Goal: Check status: Check status

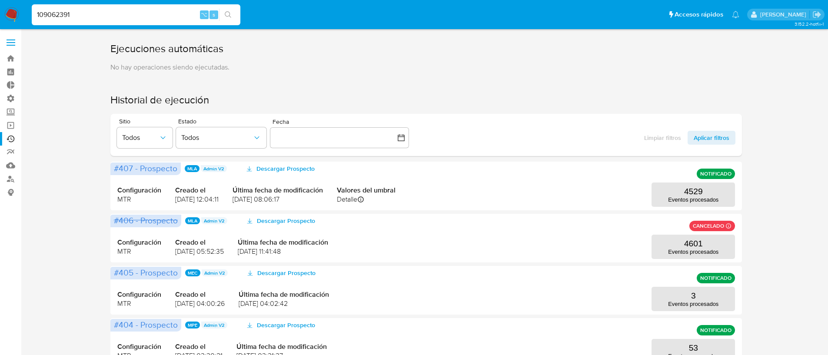
type input "109062391"
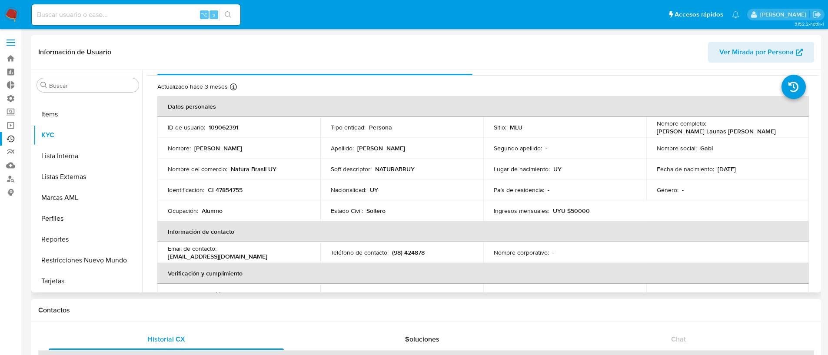
scroll to position [17, 0]
select select "10"
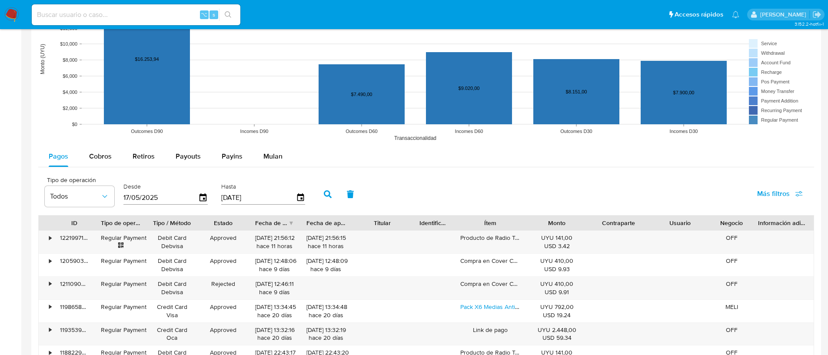
scroll to position [604, 0]
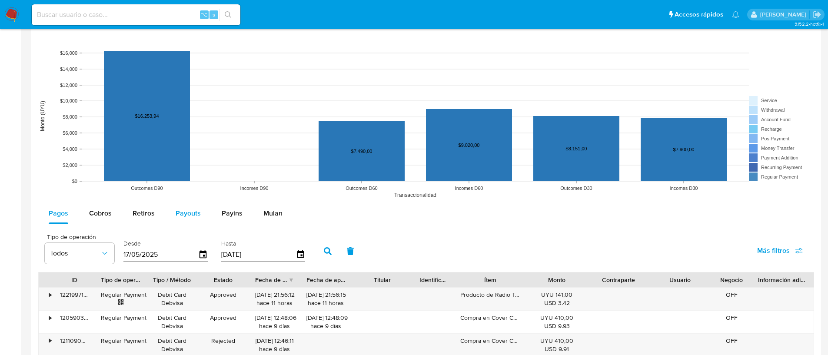
click at [198, 208] on span "Payouts" at bounding box center [188, 213] width 25 height 10
select select "10"
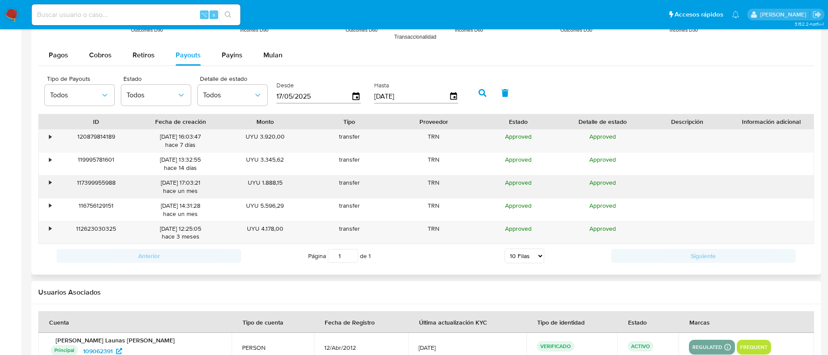
scroll to position [745, 0]
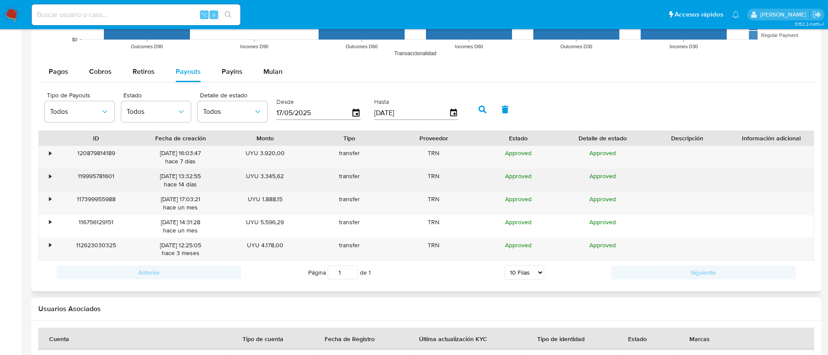
click at [49, 177] on div "•" at bounding box center [50, 176] width 2 height 8
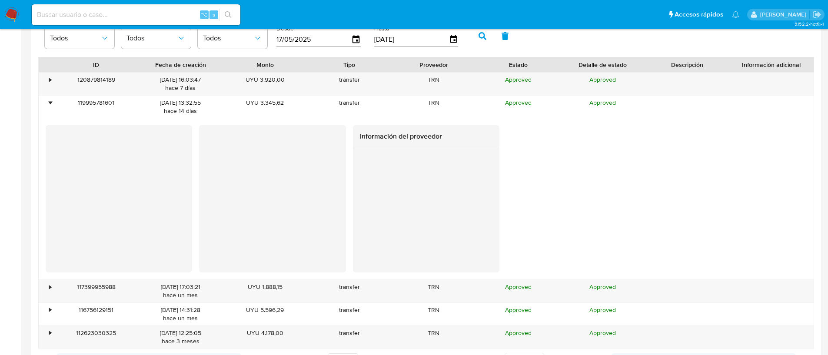
scroll to position [819, 0]
click at [49, 282] on div "•" at bounding box center [50, 286] width 2 height 8
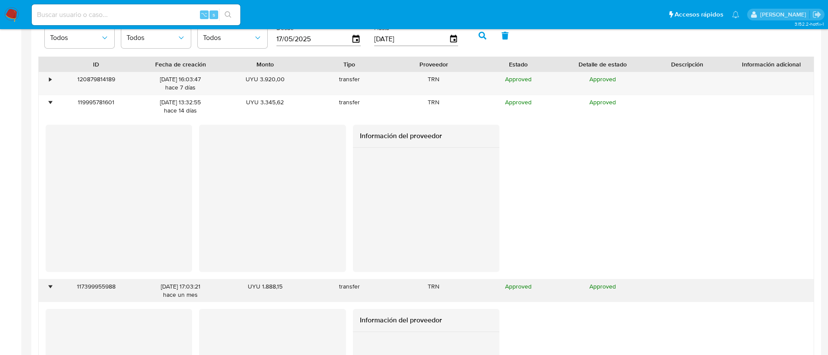
scroll to position [1004, 0]
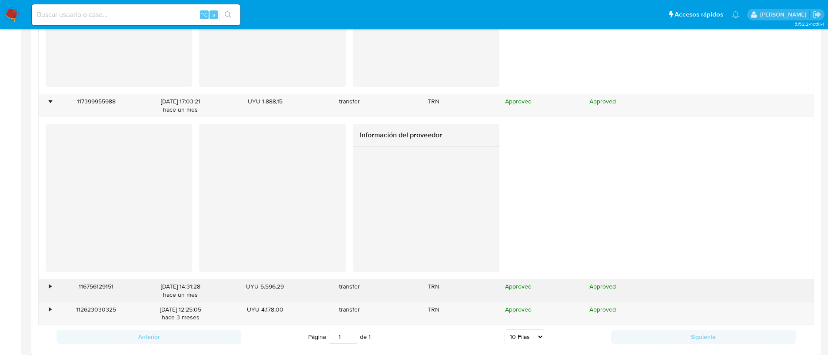
click at [49, 288] on div "•" at bounding box center [50, 286] width 2 height 8
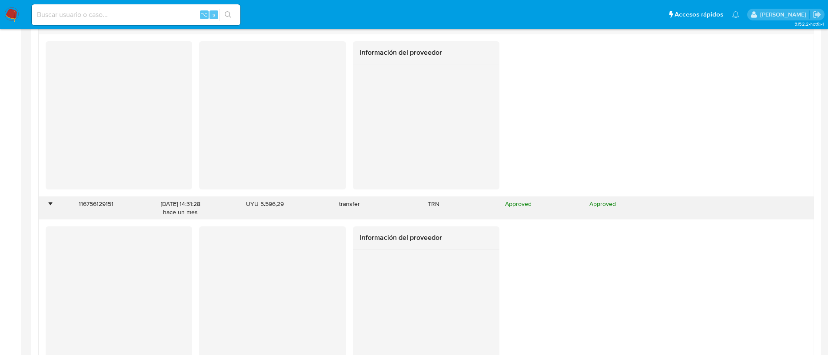
scroll to position [1086, 0]
click at [49, 199] on div "•" at bounding box center [46, 209] width 15 height 23
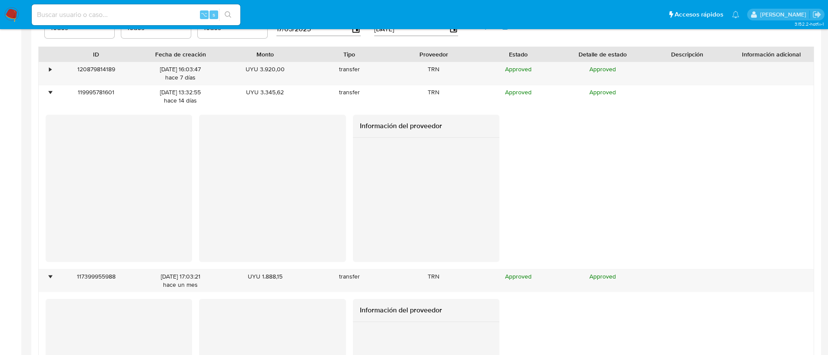
scroll to position [829, 0]
click at [59, 20] on input at bounding box center [136, 14] width 209 height 11
paste input "118686471"
type input "118686471"
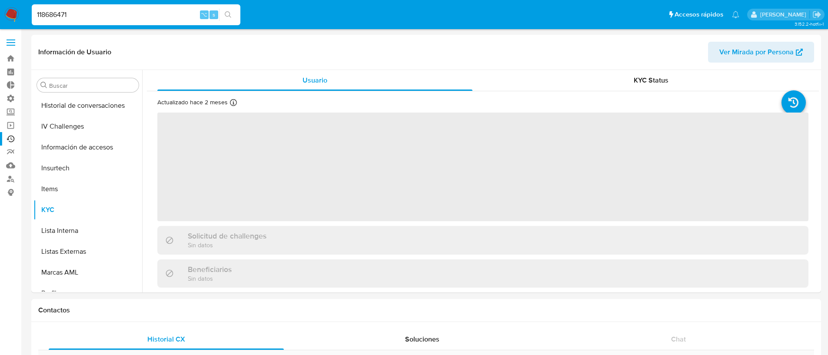
scroll to position [367, 0]
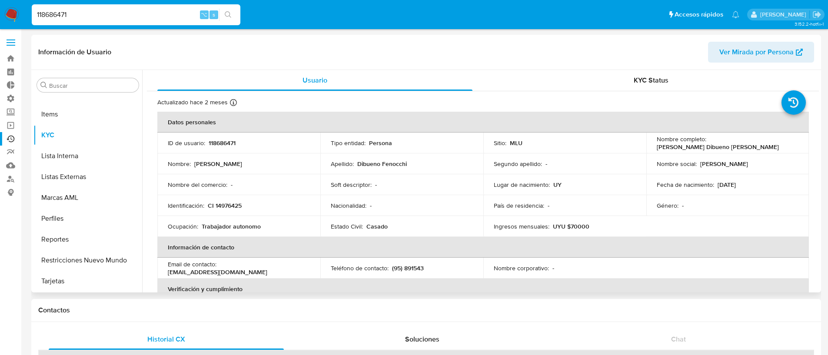
select select "10"
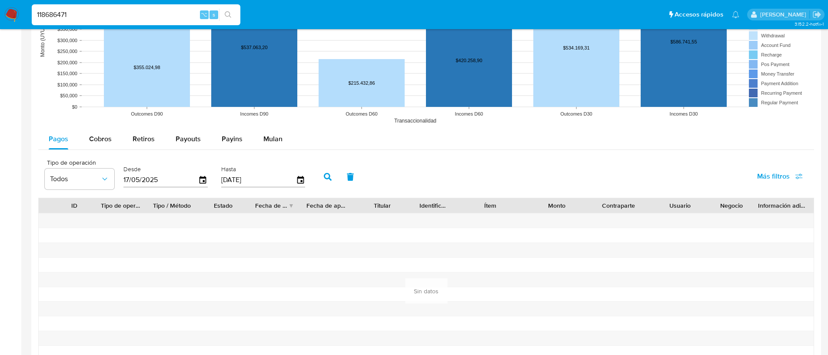
scroll to position [738, 0]
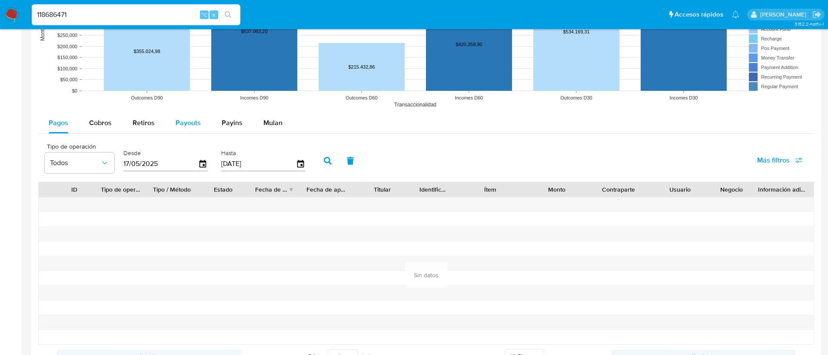
click at [191, 123] on span "Payouts" at bounding box center [188, 123] width 25 height 10
select select "10"
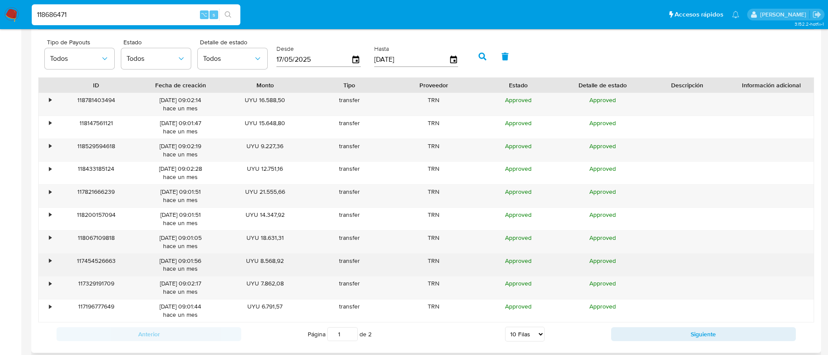
scroll to position [849, 0]
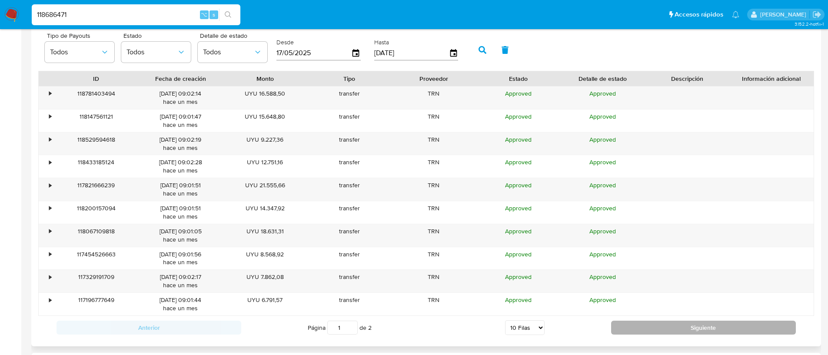
click at [679, 329] on button "Siguiente" at bounding box center [703, 328] width 185 height 14
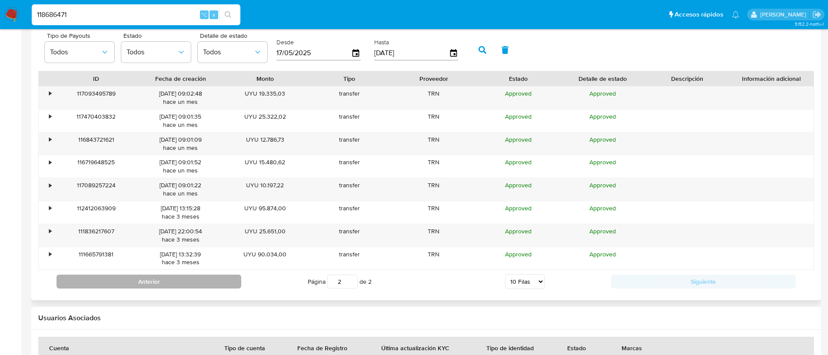
click at [203, 283] on button "Anterior" at bounding box center [148, 282] width 185 height 14
type input "1"
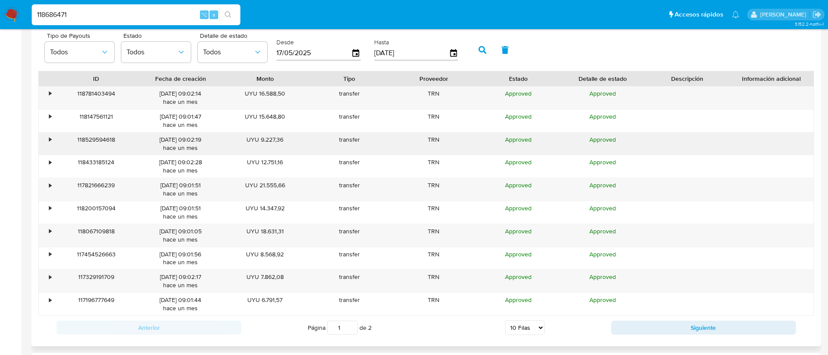
click at [49, 138] on div "•" at bounding box center [50, 140] width 2 height 8
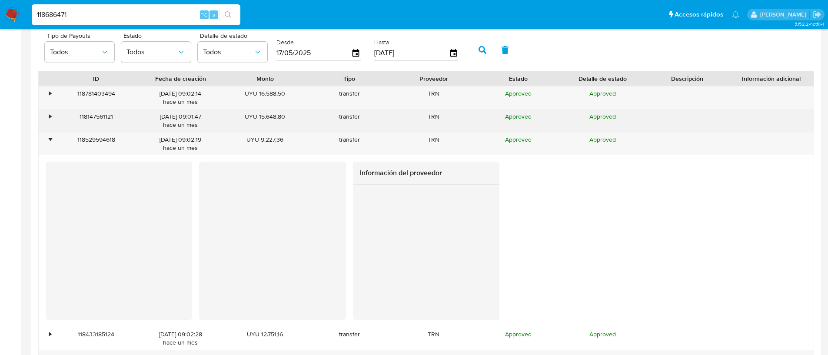
click at [48, 114] on div "•" at bounding box center [46, 120] width 15 height 23
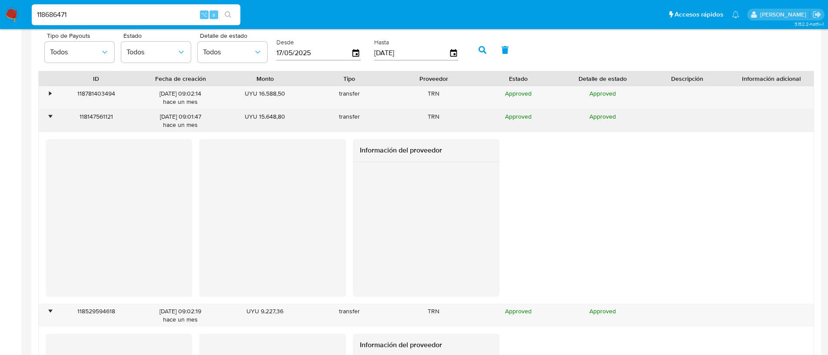
click at [48, 114] on div "•" at bounding box center [46, 120] width 15 height 23
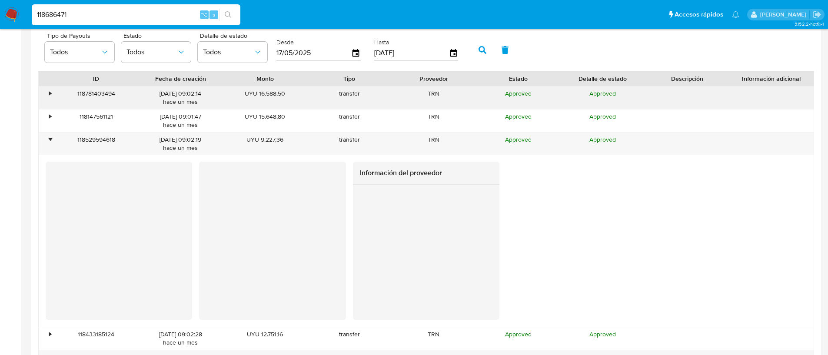
click at [49, 89] on div "•" at bounding box center [50, 93] width 2 height 8
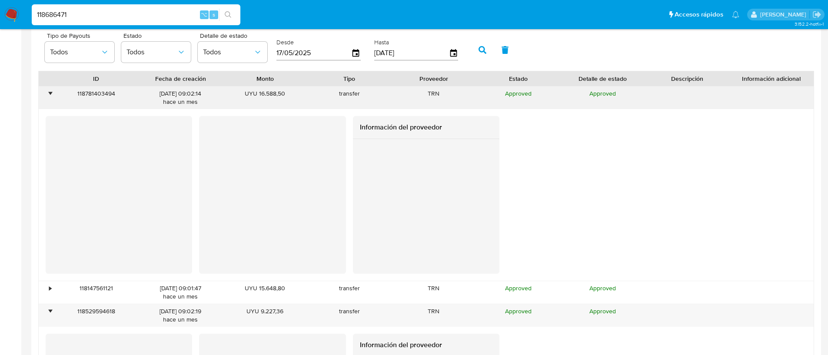
click at [49, 89] on div "•" at bounding box center [50, 93] width 2 height 8
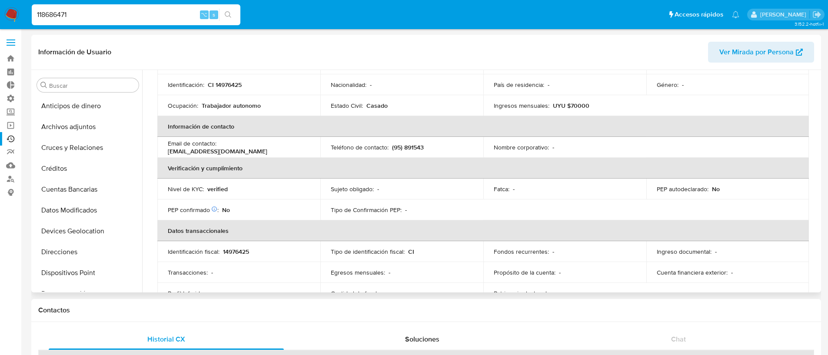
scroll to position [111, 0]
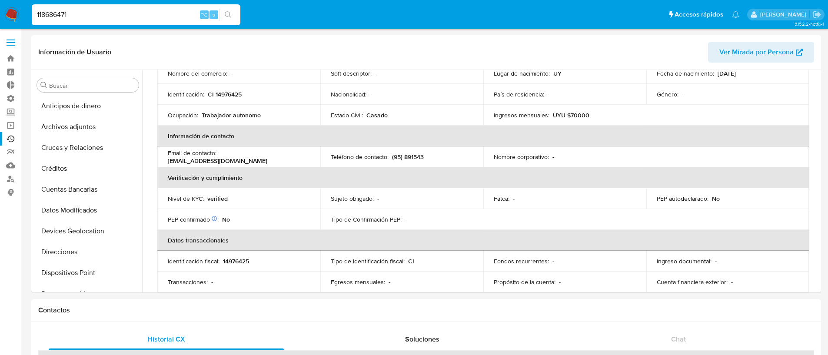
click at [12, 136] on link "Ejecuciones automáticas" at bounding box center [51, 138] width 103 height 13
